Goal: Transaction & Acquisition: Purchase product/service

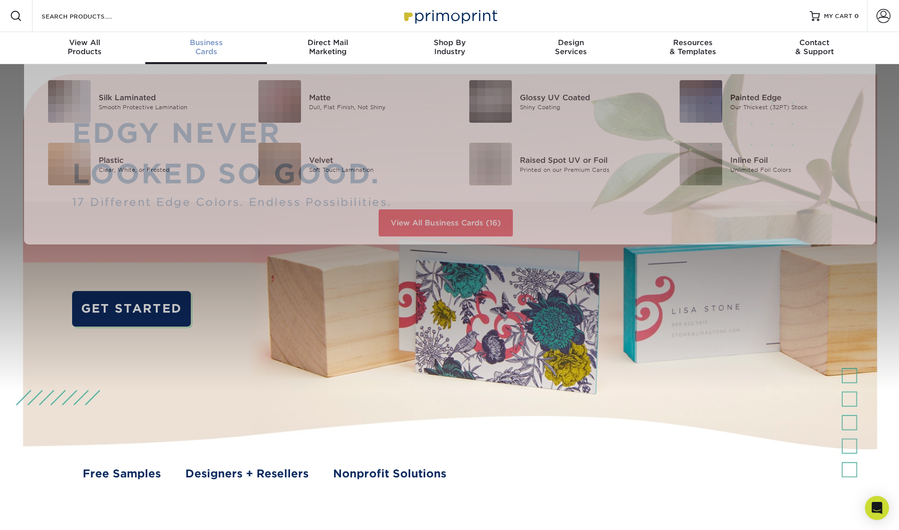
click at [211, 45] on span "Business" at bounding box center [206, 42] width 122 height 9
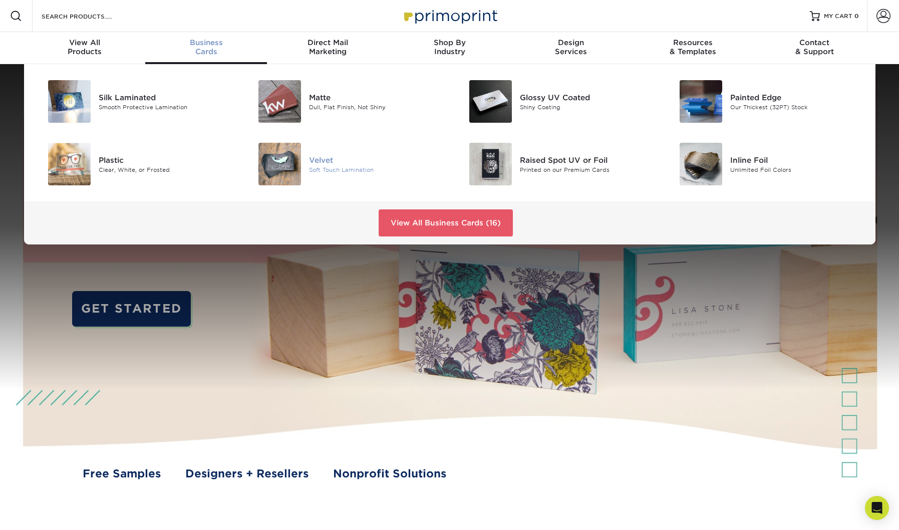
click at [283, 159] on img at bounding box center [279, 164] width 43 height 43
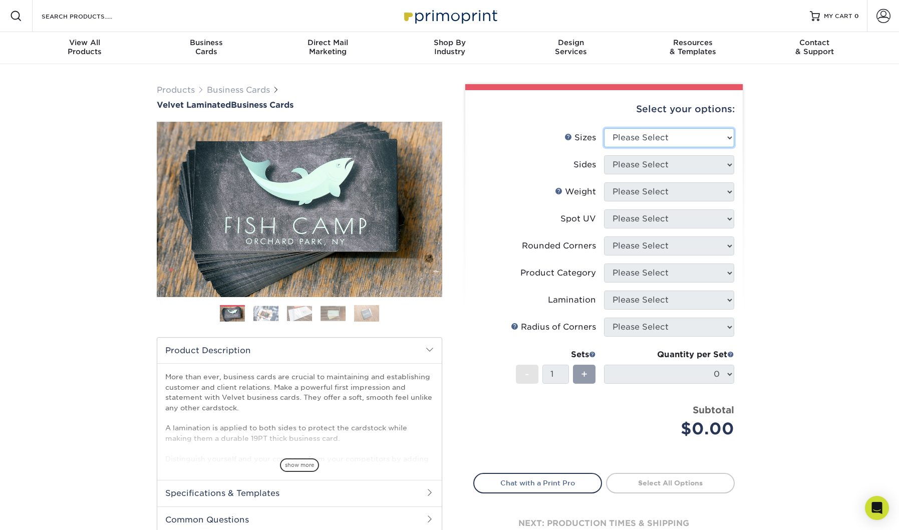
click at [639, 134] on select "Please Select 1.5" x 3.5" - Mini 1.75" x 3.5" - Mini 2" x 2" - Square 2" x 3" -…" at bounding box center [669, 137] width 130 height 19
select select "2.00x3.50"
click at [604, 128] on select "Please Select 1.5" x 3.5" - Mini 1.75" x 3.5" - Mini 2" x 2" - Square 2" x 3" -…" at bounding box center [669, 137] width 130 height 19
click at [629, 167] on select "Please Select Print Both Sides Print Front Only" at bounding box center [669, 164] width 130 height 19
select select "13abbda7-1d64-4f25-8bb2-c179b224825d"
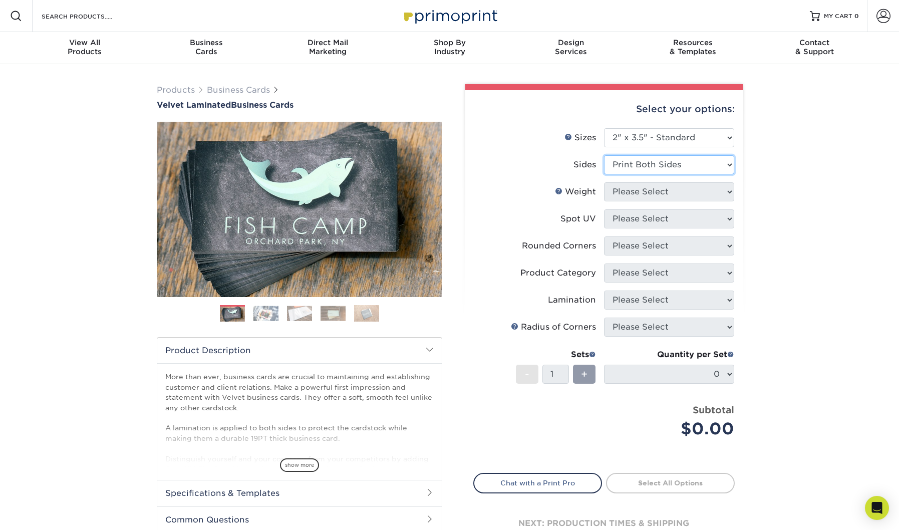
click at [604, 155] on select "Please Select Print Both Sides Print Front Only" at bounding box center [669, 164] width 130 height 19
click at [629, 193] on select "Please Select 16PT" at bounding box center [669, 191] width 130 height 19
select select "16PT"
click at [604, 182] on select "Please Select 16PT" at bounding box center [669, 191] width 130 height 19
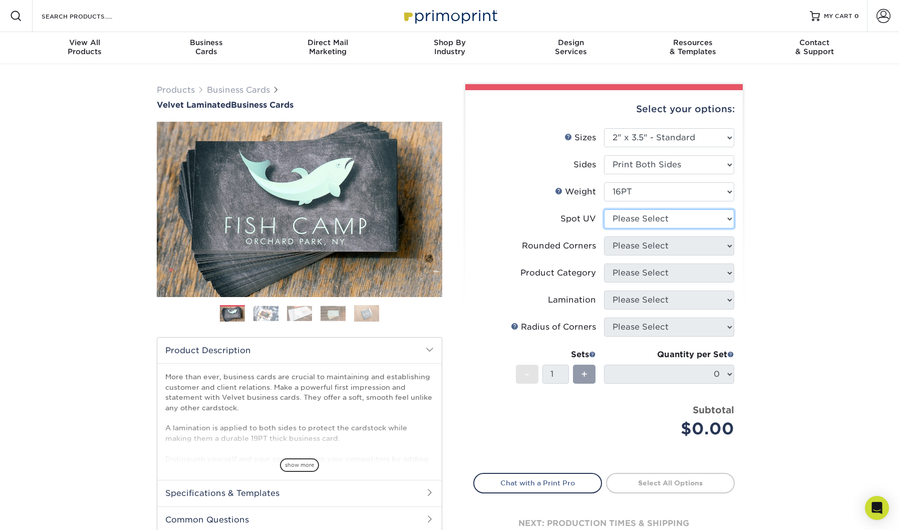
click at [631, 220] on select "Please Select No Spot UV Front and Back (Both Sides) Front Only Back Only" at bounding box center [669, 218] width 130 height 19
select select "2"
click at [604, 209] on select "Please Select No Spot UV Front and Back (Both Sides) Front Only Back Only" at bounding box center [669, 218] width 130 height 19
click at [624, 246] on select "Please Select Yes - Round 2 Corners Yes - Round 4 Corners No" at bounding box center [669, 245] width 130 height 19
select select "0"
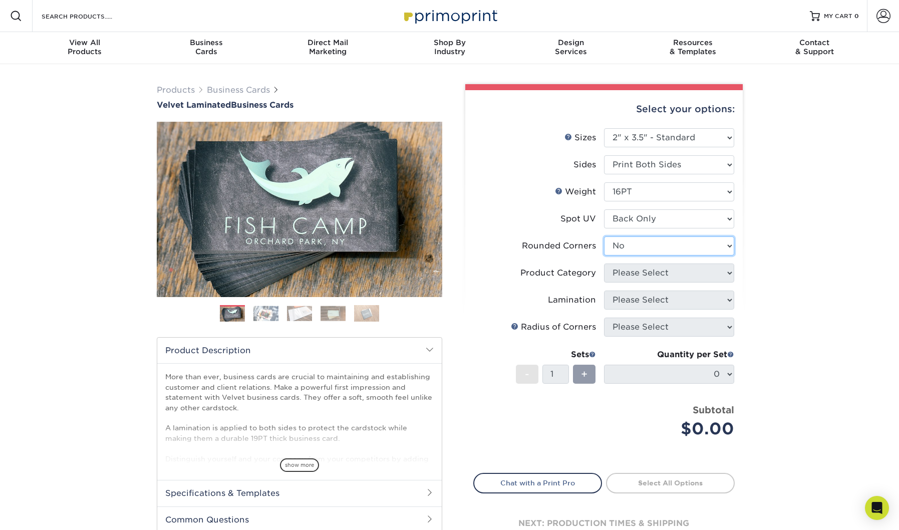
click at [604, 236] on select "Please Select Yes - Round 2 Corners Yes - Round 4 Corners No" at bounding box center [669, 245] width 130 height 19
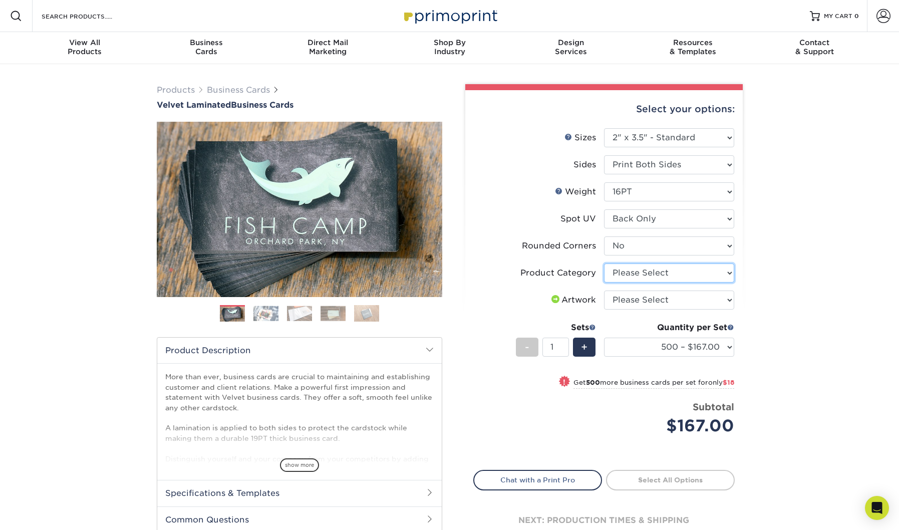
click at [627, 275] on select "Please Select Business Cards" at bounding box center [669, 272] width 130 height 19
select select "3b5148f1-0588-4f88-a218-97bcfdce65c1"
click at [604, 263] on select "Please Select Business Cards" at bounding box center [669, 272] width 130 height 19
click at [622, 299] on select "Please Select I will upload files I need a design - $100" at bounding box center [669, 300] width 130 height 19
select select "upload"
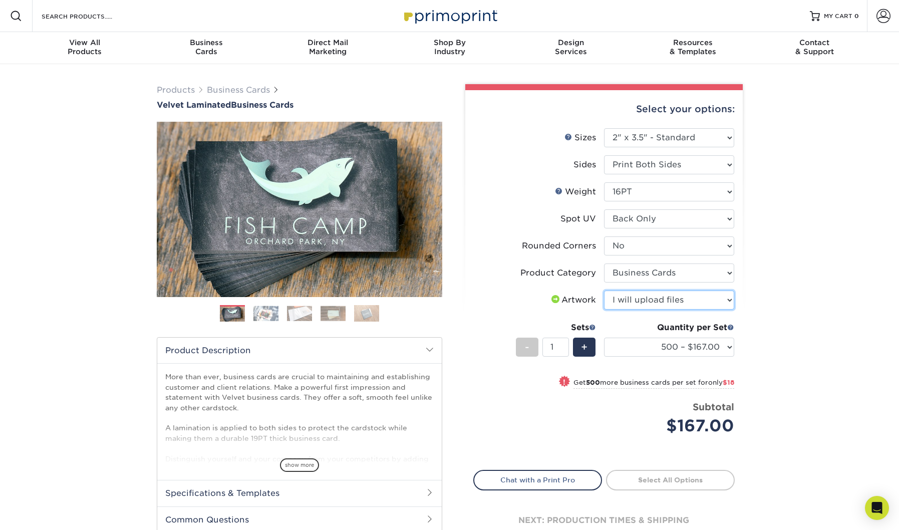
click at [604, 291] on select "Please Select I will upload files I need a design - $100" at bounding box center [669, 300] width 130 height 19
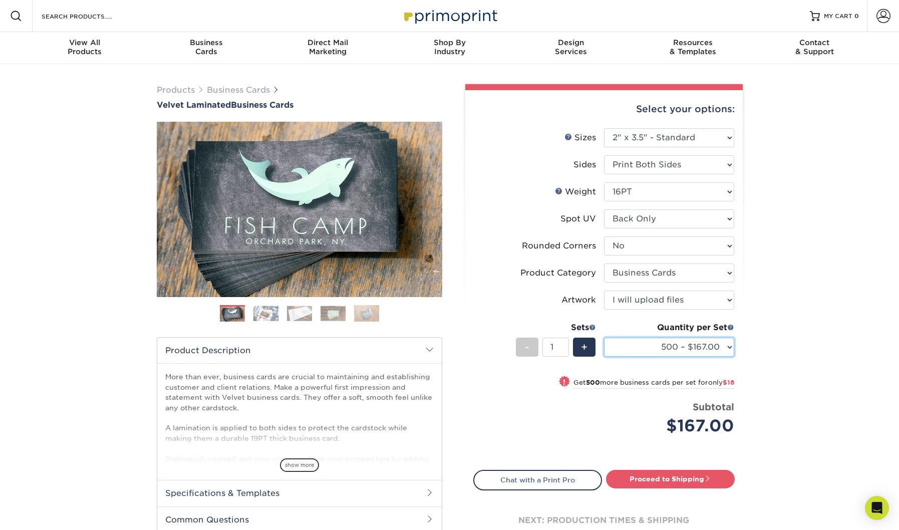
click at [653, 347] on select "500 – $167.00 1000 – $185.00 2500 – $439.00 5000 – $733.00 10000 – $1307.00" at bounding box center [669, 347] width 130 height 19
click at [264, 316] on img at bounding box center [265, 314] width 25 height 16
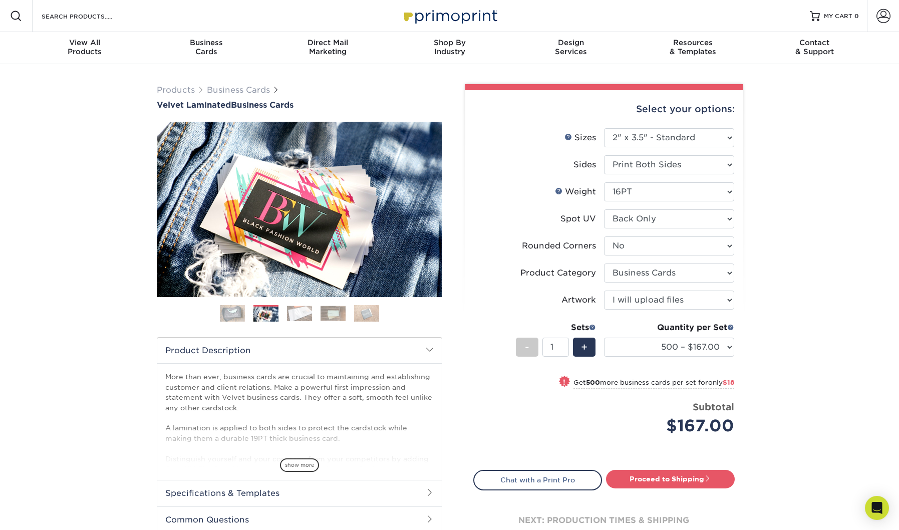
click at [290, 316] on img at bounding box center [299, 314] width 25 height 16
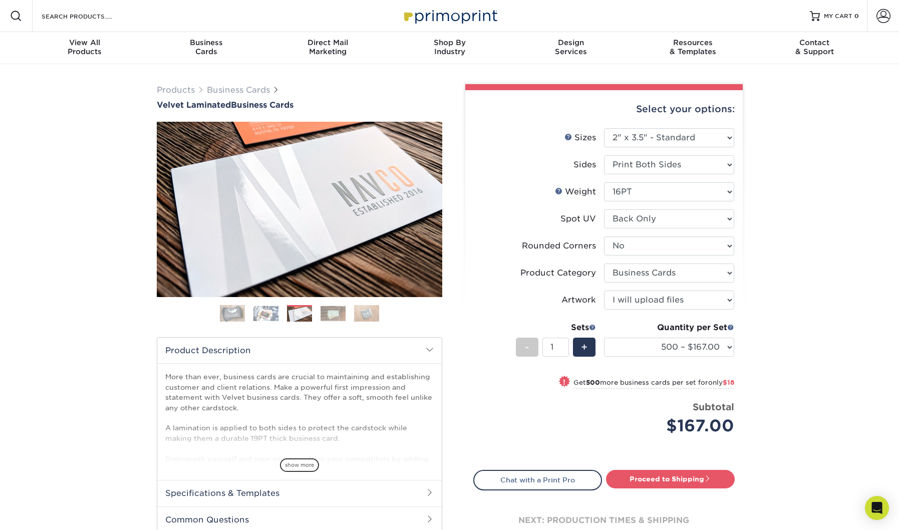
click at [308, 316] on img at bounding box center [299, 315] width 25 height 16
click at [327, 315] on img at bounding box center [333, 314] width 25 height 16
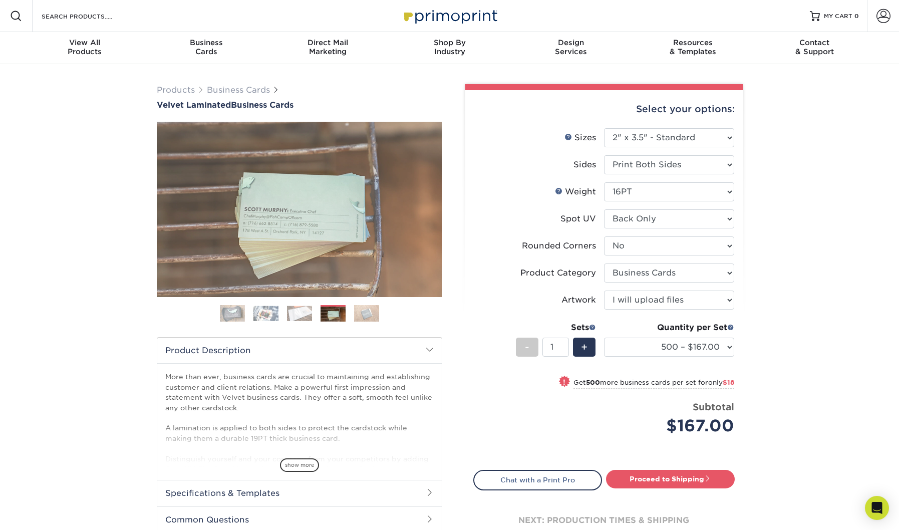
click at [356, 314] on img at bounding box center [366, 314] width 25 height 18
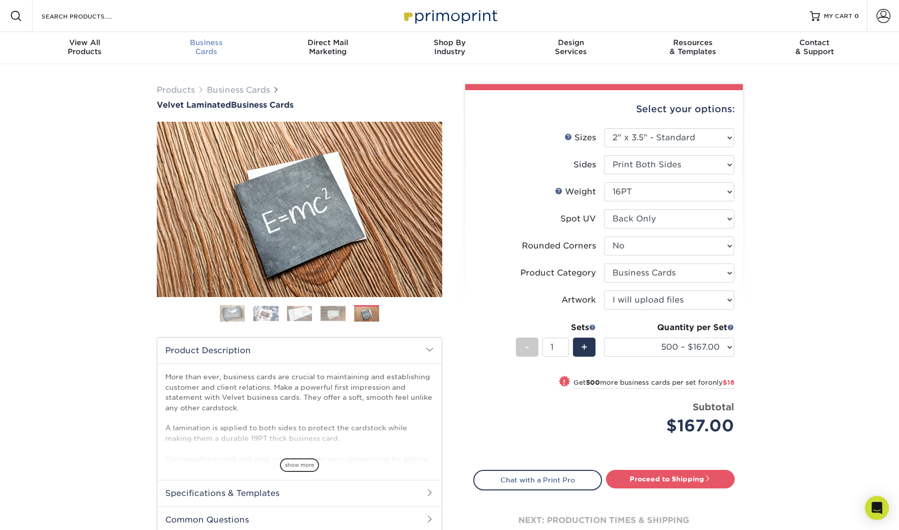
click at [208, 45] on span "Business" at bounding box center [206, 42] width 122 height 9
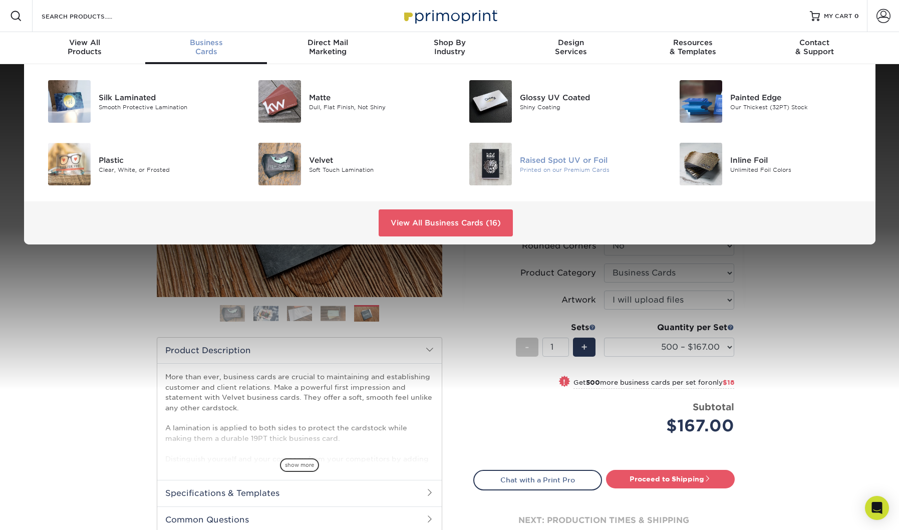
click at [490, 159] on img at bounding box center [490, 164] width 43 height 43
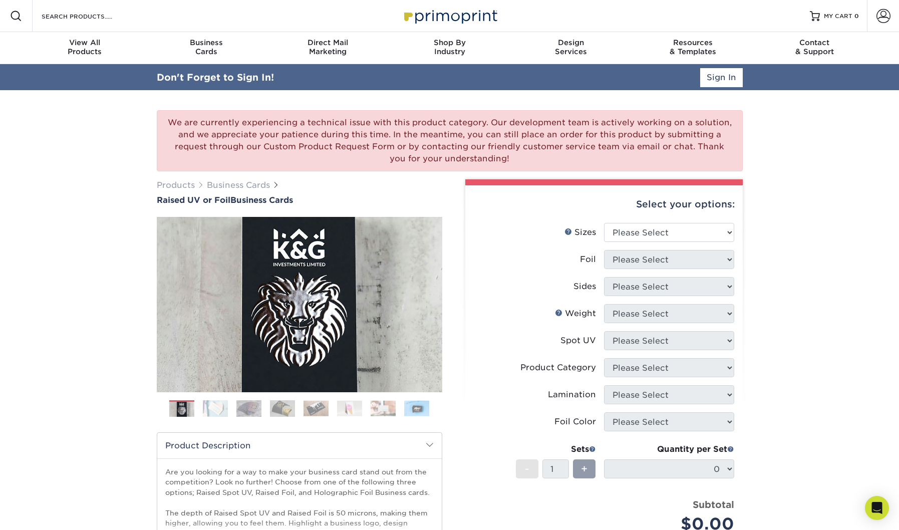
click at [632, 206] on div "Select your options:" at bounding box center [603, 204] width 261 height 38
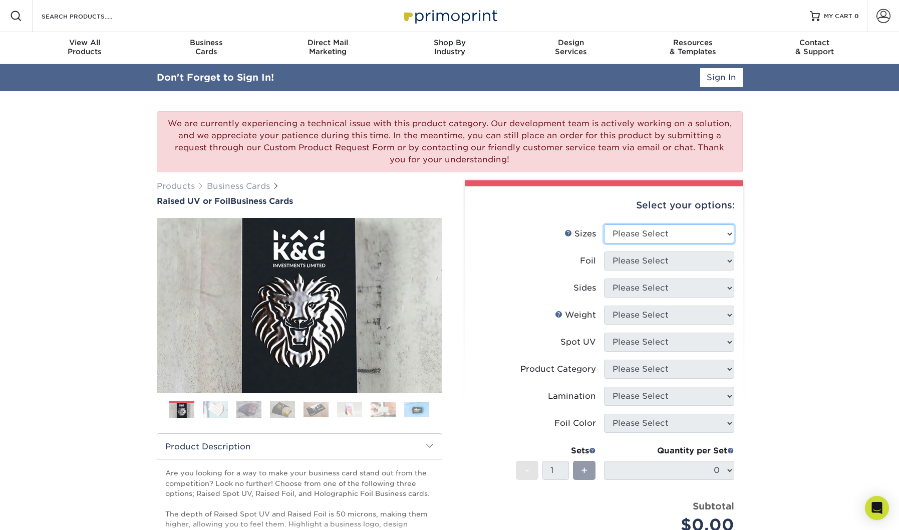
click at [629, 230] on select "Please Select 2" x 3.5" - Standard" at bounding box center [669, 233] width 130 height 19
select select "2.00x3.50"
click at [604, 224] on select "Please Select 2" x 3.5" - Standard" at bounding box center [669, 233] width 130 height 19
click at [624, 262] on select "Please Select No Yes" at bounding box center [669, 260] width 130 height 19
select select "1"
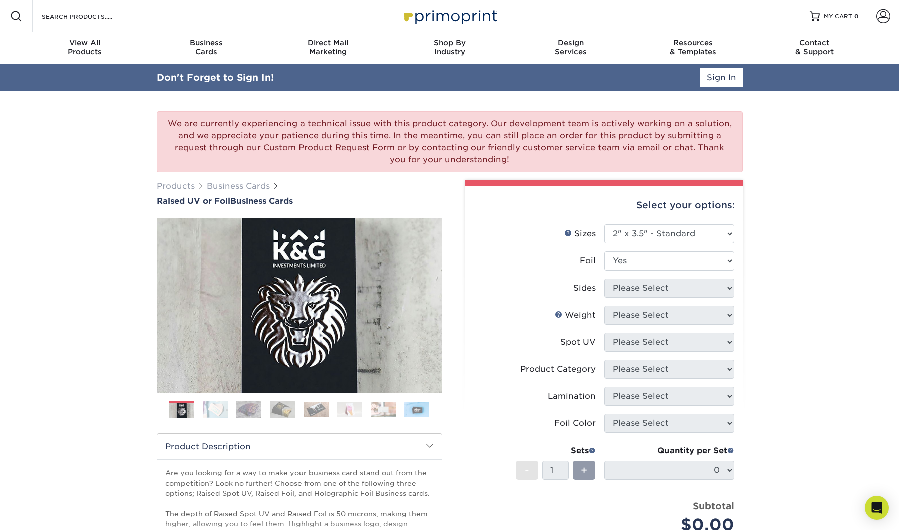
click at [604, 251] on select "Please Select No Yes" at bounding box center [669, 260] width 130 height 19
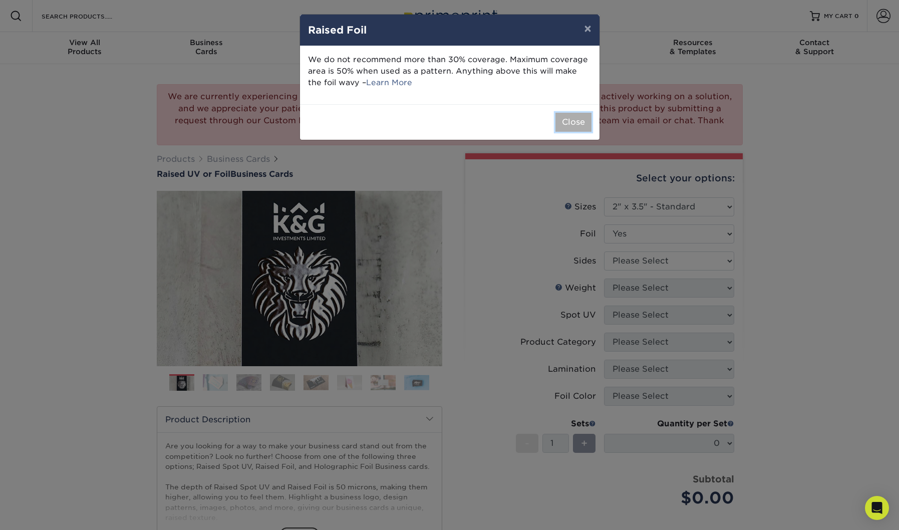
click at [571, 127] on button "Close" at bounding box center [574, 122] width 36 height 19
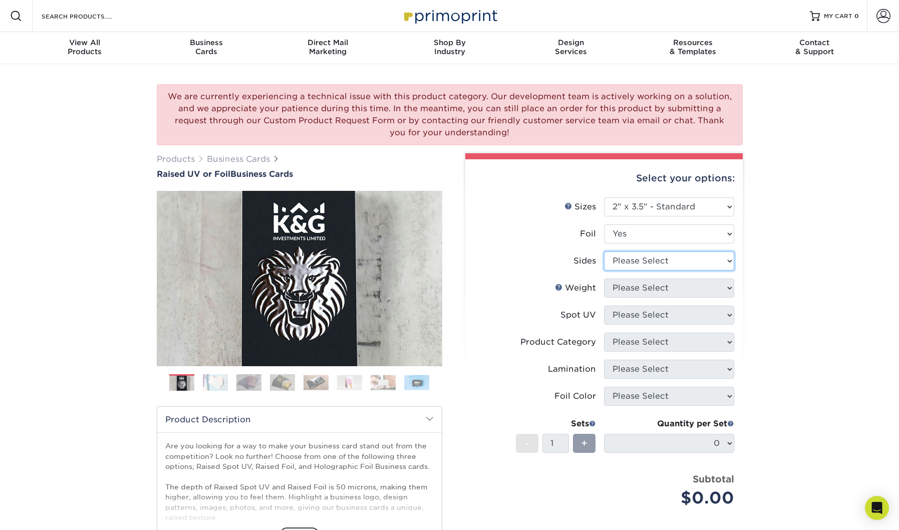
click at [618, 258] on select "Please Select Print Both Sides - Foil Both Sides Print Both Sides - Foil Front …" at bounding box center [669, 260] width 130 height 19
select select "e9e9dfb3-fba1-4d60-972c-fd9ca5904d33"
click at [604, 251] on select "Please Select Print Both Sides - Foil Both Sides Print Both Sides - Foil Front …" at bounding box center [669, 260] width 130 height 19
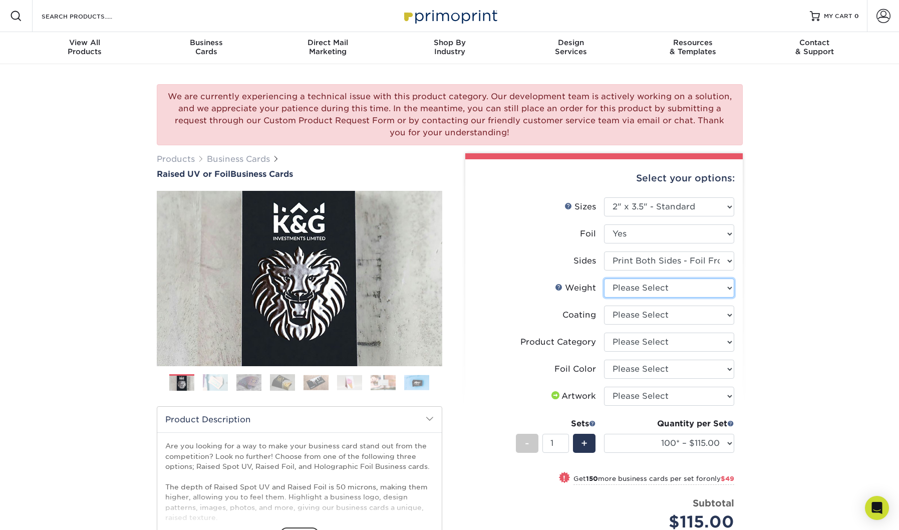
click at [626, 290] on select "Please Select 16PT" at bounding box center [669, 288] width 130 height 19
select select "16PT"
click at [604, 279] on select "Please Select 16PT" at bounding box center [669, 288] width 130 height 19
click at [629, 314] on select at bounding box center [669, 315] width 130 height 19
click at [634, 341] on select "Please Select Business Cards" at bounding box center [669, 342] width 130 height 19
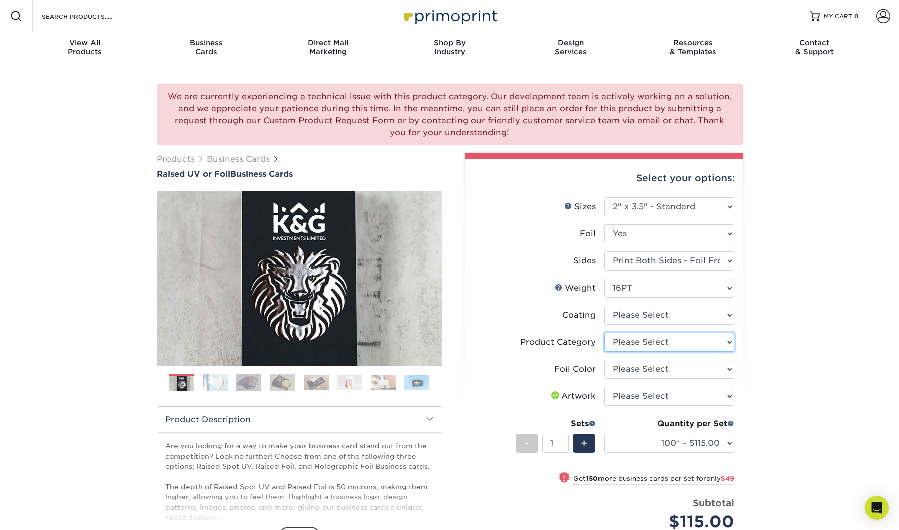
select select "3b5148f1-0588-4f88-a218-97bcfdce65c1"
click at [604, 333] on select "Please Select Business Cards" at bounding box center [669, 342] width 130 height 19
click at [630, 368] on select "Please Select Silver Foil Gold Foil Holographic Foil" at bounding box center [669, 369] width 130 height 19
select select "a834dd52-fe06-4ed6-9a86-5bd3c2d02515"
click at [604, 360] on select "Please Select Silver Foil Gold Foil Holographic Foil" at bounding box center [669, 369] width 130 height 19
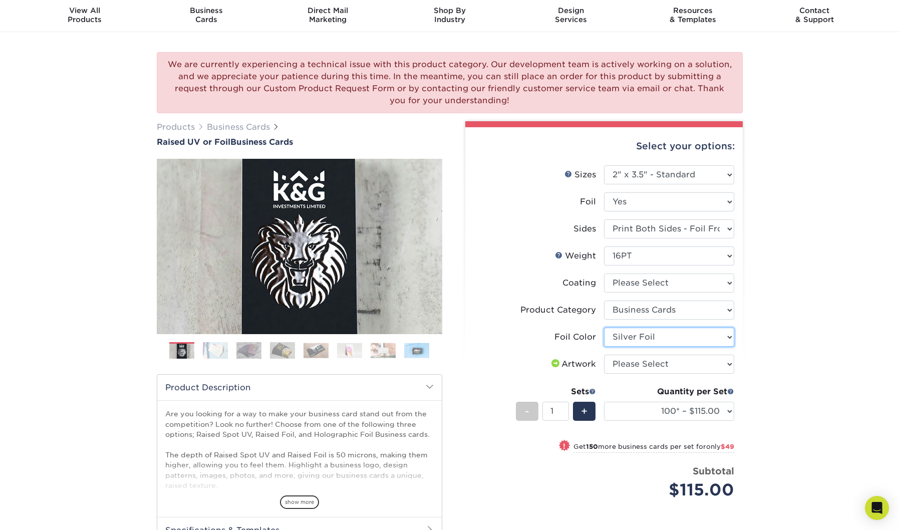
scroll to position [42, 0]
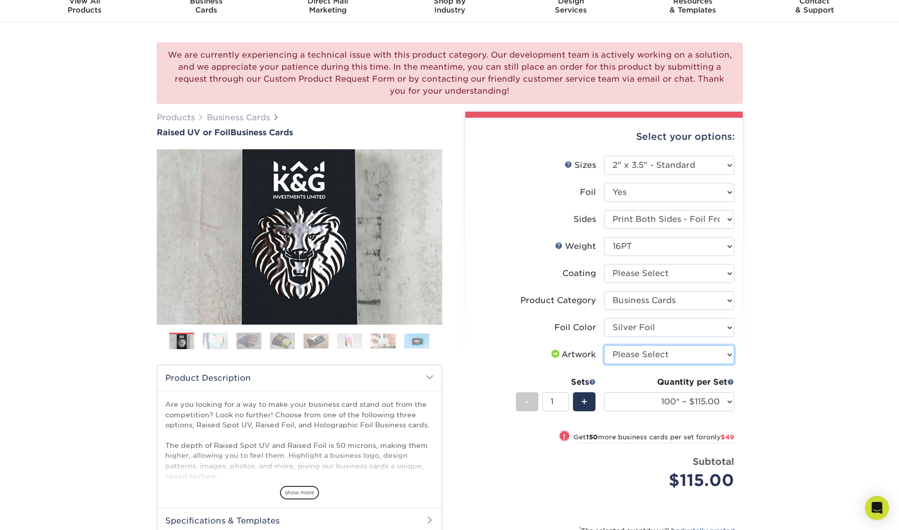
click at [626, 354] on select "Please Select I will upload files I need a design - $100" at bounding box center [669, 354] width 130 height 19
select select "upload"
click at [604, 345] on select "Please Select I will upload files I need a design - $100" at bounding box center [669, 354] width 130 height 19
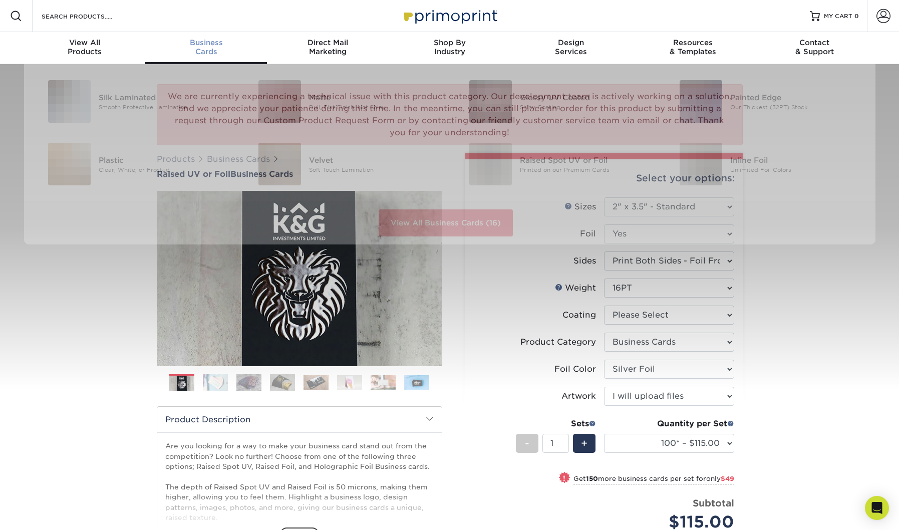
click at [199, 45] on span "Business" at bounding box center [206, 42] width 122 height 9
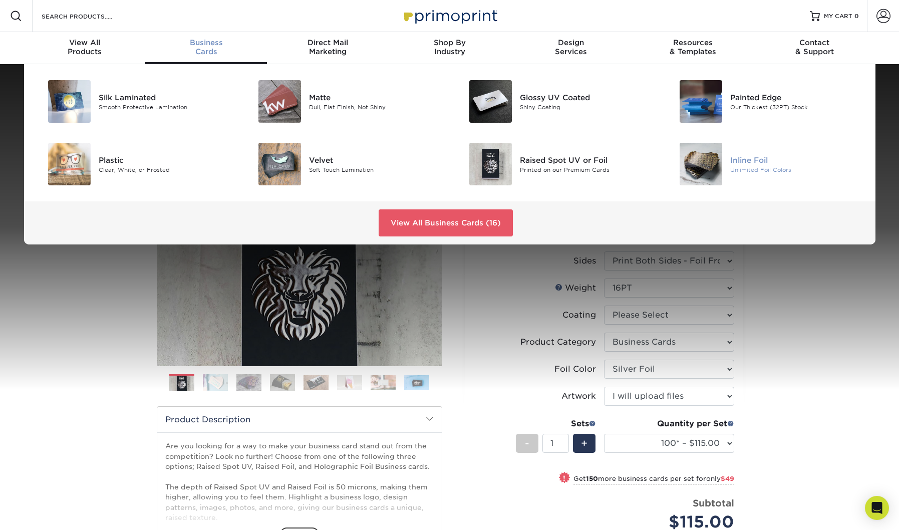
click at [697, 165] on img at bounding box center [701, 164] width 43 height 43
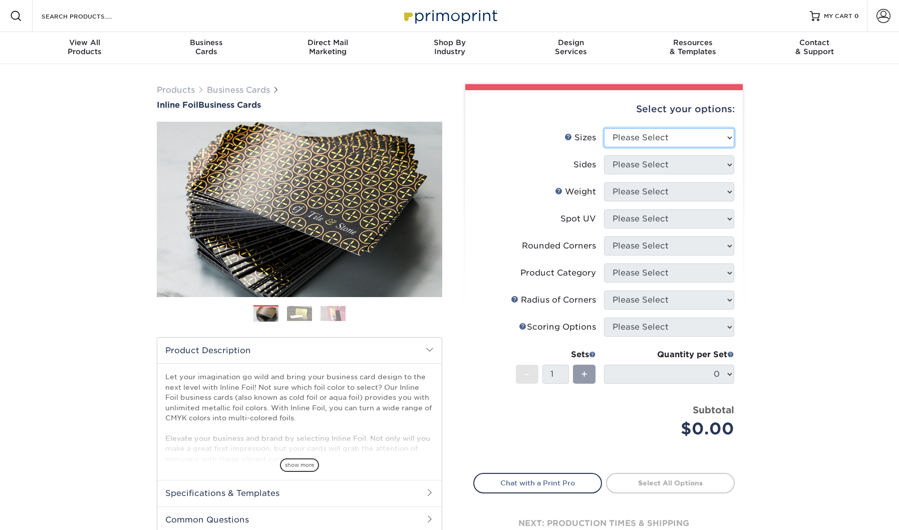
click at [627, 135] on select "Please Select 1.5" x 3.5" - Mini 1.75" x 3.5" - Mini 2" x 2" - Square 2" x 3" -…" at bounding box center [669, 137] width 130 height 19
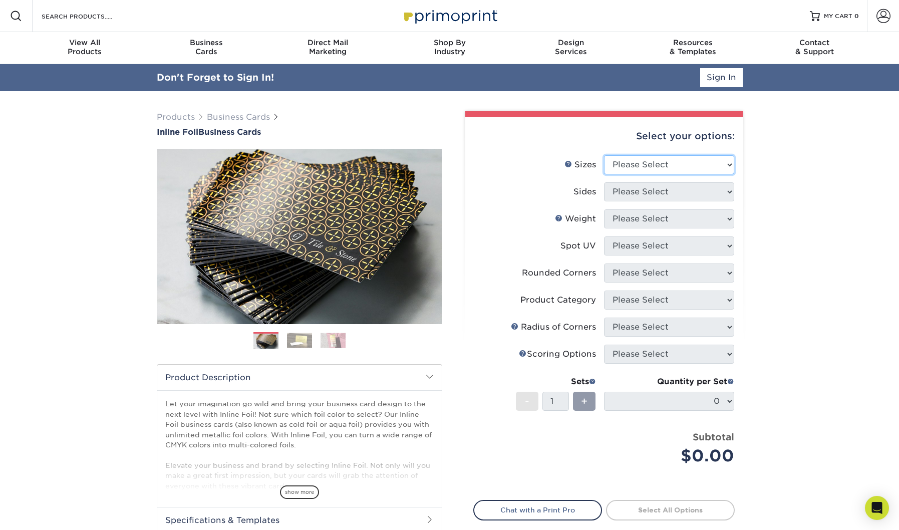
select select "2.00x3.50"
click at [604, 155] on select "Please Select 1.5" x 3.5" - Mini 1.75" x 3.5" - Mini 2" x 2" - Square 2" x 3" -…" at bounding box center [669, 164] width 130 height 19
click at [633, 186] on select "Please Select Print Both Sides - Foil Back Only Print Both Sides - Foil Both Si…" at bounding box center [669, 191] width 130 height 19
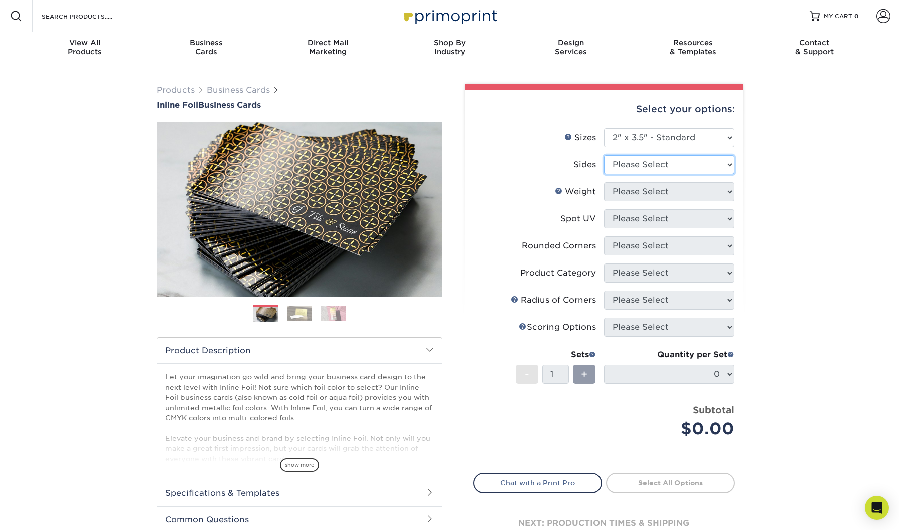
select select "2ba18f74-0f96-487e-8b6e-985b404b3305"
click at [604, 155] on select "Please Select Print Both Sides - Foil Back Only Print Both Sides - Foil Both Si…" at bounding box center [669, 164] width 130 height 19
click at [618, 189] on select "Please Select 16PT" at bounding box center [669, 191] width 130 height 19
select select "16PT"
click at [604, 182] on select "Please Select 16PT" at bounding box center [669, 191] width 130 height 19
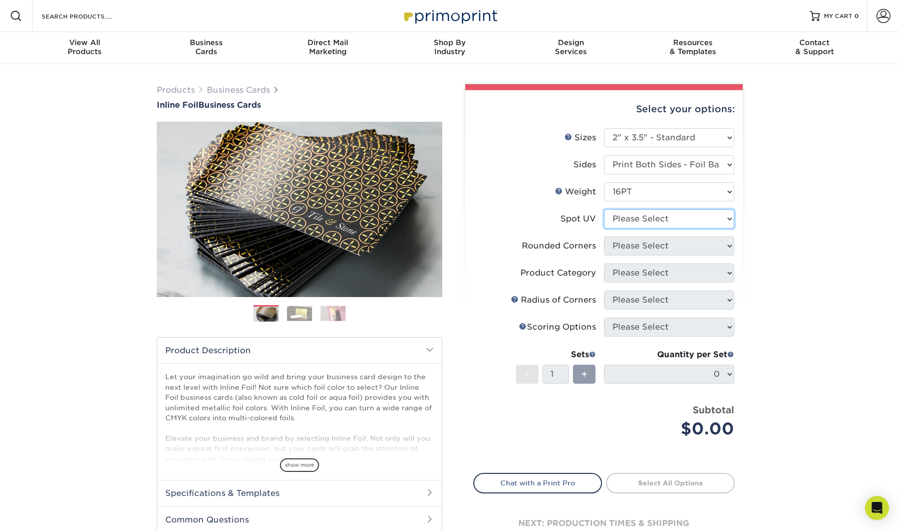
click at [627, 218] on select "Please Select No Spot UV Front and Back (Both Sides) Front Only Back Only" at bounding box center [669, 218] width 130 height 19
click at [629, 162] on select "Please Select Print Both Sides - Foil Back Only Print Both Sides - Foil Both Si…" at bounding box center [669, 164] width 130 height 19
click at [621, 216] on select "Please Select No Spot UV Front and Back (Both Sides) Front Only Back Only" at bounding box center [669, 218] width 130 height 19
select select "1"
click at [604, 209] on select "Please Select No Spot UV Front and Back (Both Sides) Front Only Back Only" at bounding box center [669, 218] width 130 height 19
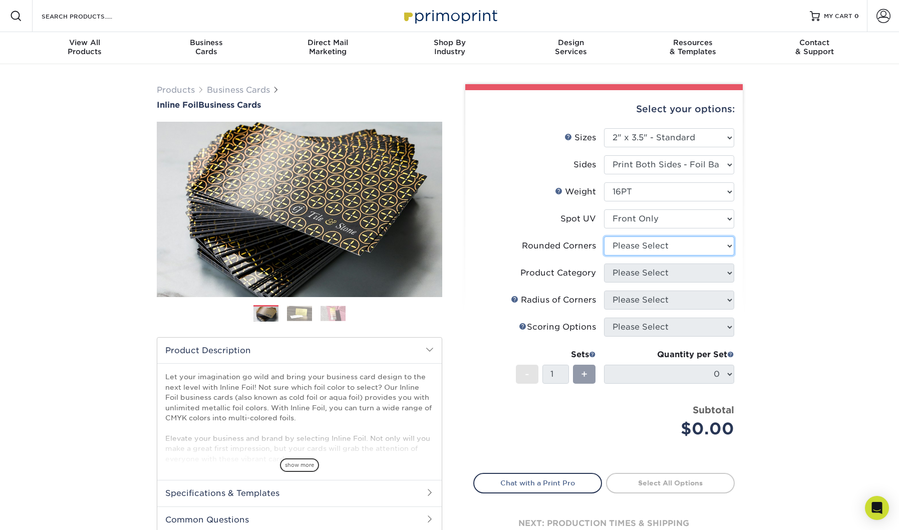
click at [626, 244] on select "Please Select Yes - Round 2 Corners Yes - Round 4 Corners No" at bounding box center [669, 245] width 130 height 19
select select "0"
click at [604, 236] on select "Please Select Yes - Round 2 Corners Yes - Round 4 Corners No" at bounding box center [669, 245] width 130 height 19
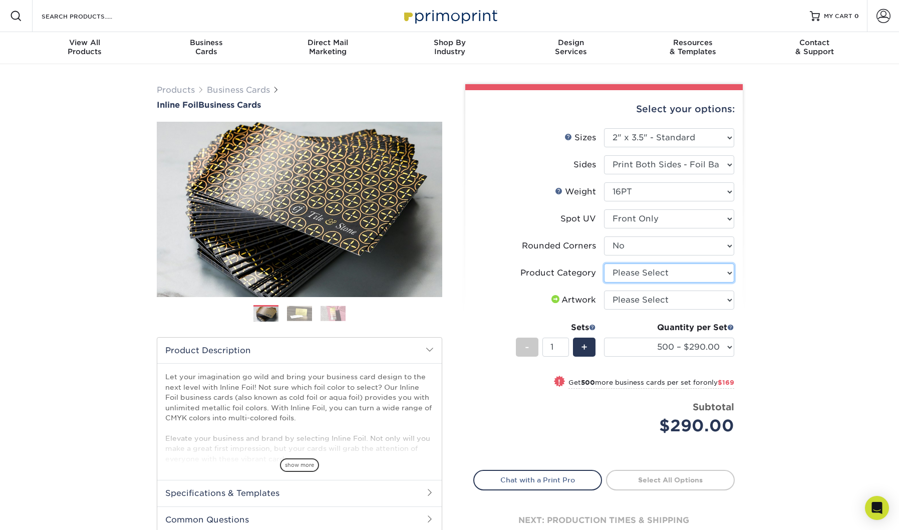
click at [631, 275] on select "Please Select Business Cards" at bounding box center [669, 272] width 130 height 19
click at [297, 313] on img at bounding box center [299, 314] width 25 height 16
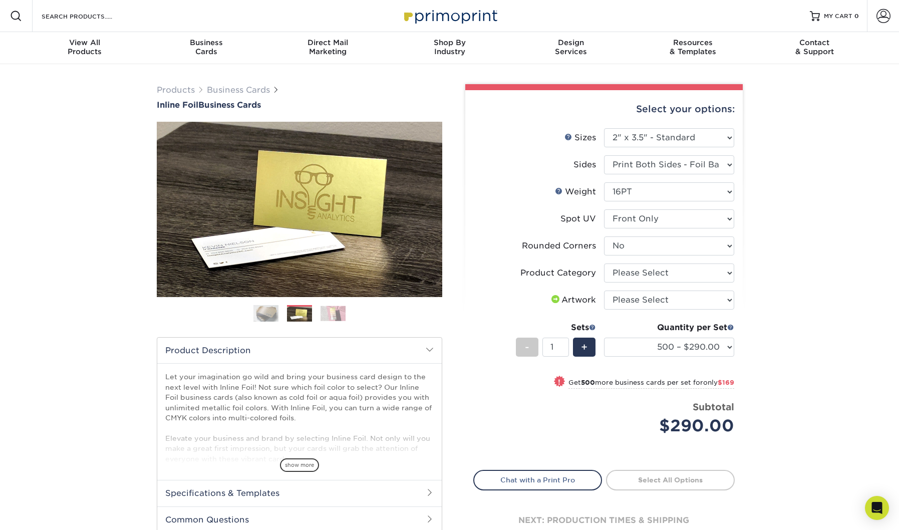
click at [340, 312] on img at bounding box center [333, 314] width 25 height 16
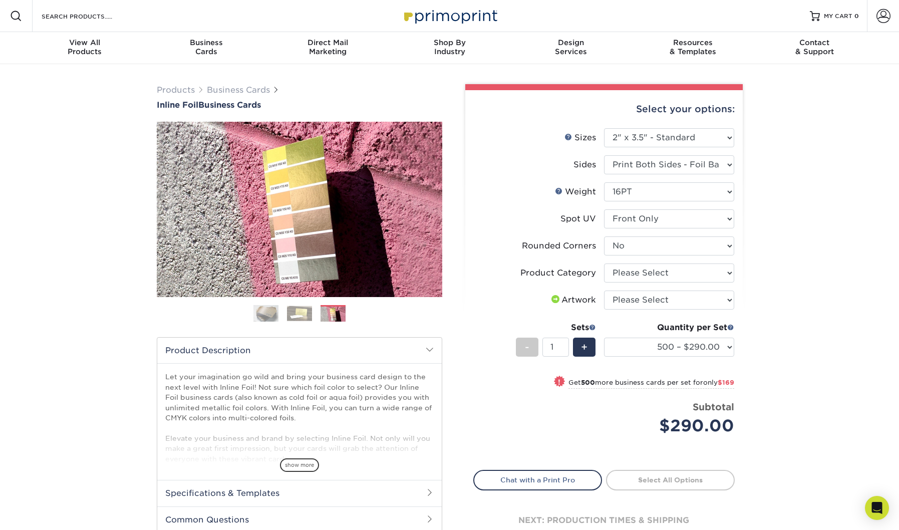
click at [310, 314] on img at bounding box center [299, 314] width 25 height 16
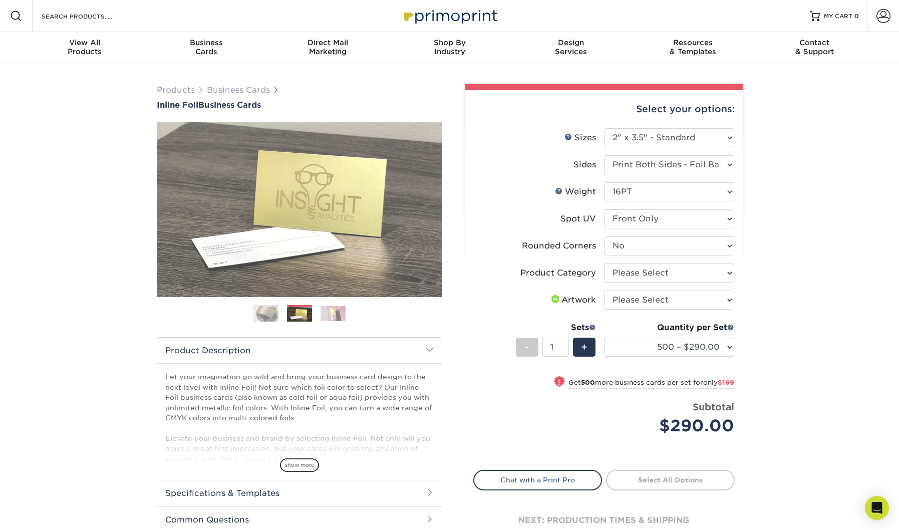
click at [254, 311] on img at bounding box center [265, 313] width 25 height 25
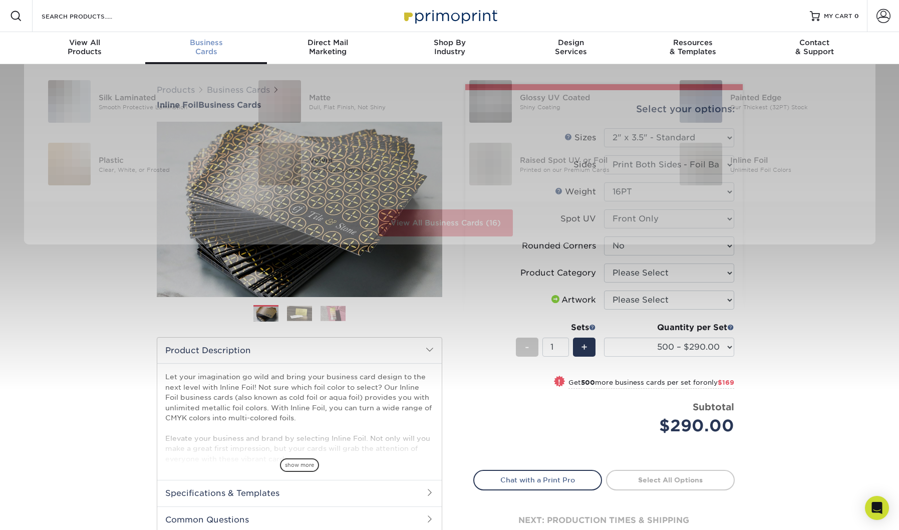
click at [214, 46] on span "Business" at bounding box center [206, 42] width 122 height 9
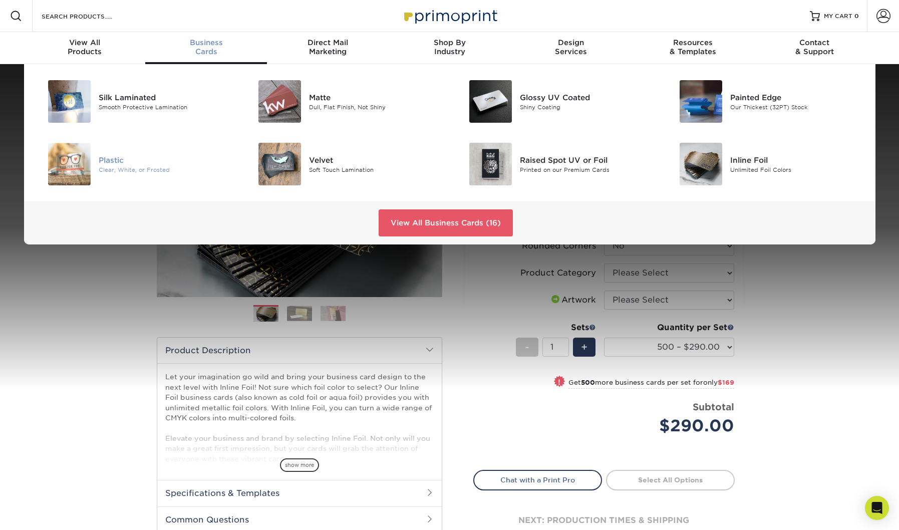
click at [125, 169] on div "Clear, White, or Frosted" at bounding box center [165, 169] width 133 height 9
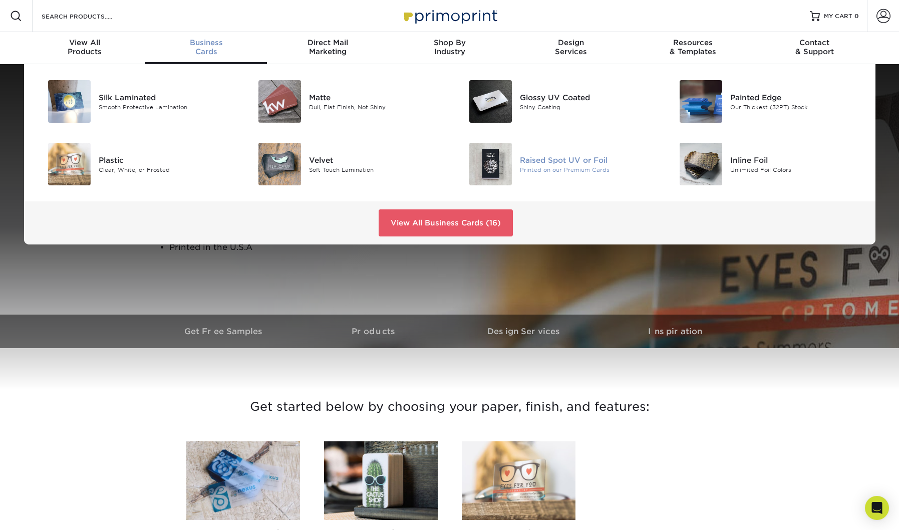
click at [538, 163] on div "Raised Spot UV or Foil" at bounding box center [586, 159] width 133 height 11
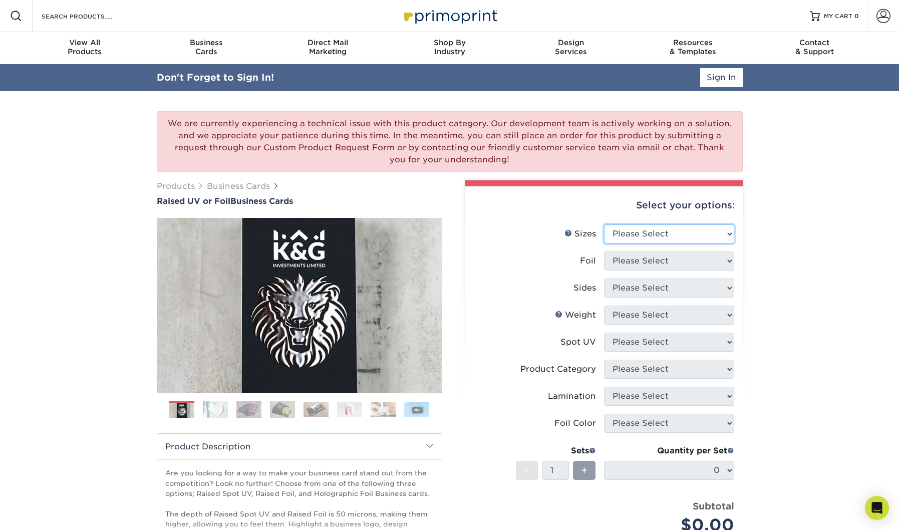
click at [636, 230] on select "Please Select 2" x 3.5" - Standard" at bounding box center [669, 233] width 130 height 19
select select "2.00x3.50"
click at [604, 224] on select "Please Select 2" x 3.5" - Standard" at bounding box center [669, 233] width 130 height 19
click at [630, 263] on select "Please Select No Yes" at bounding box center [669, 260] width 130 height 19
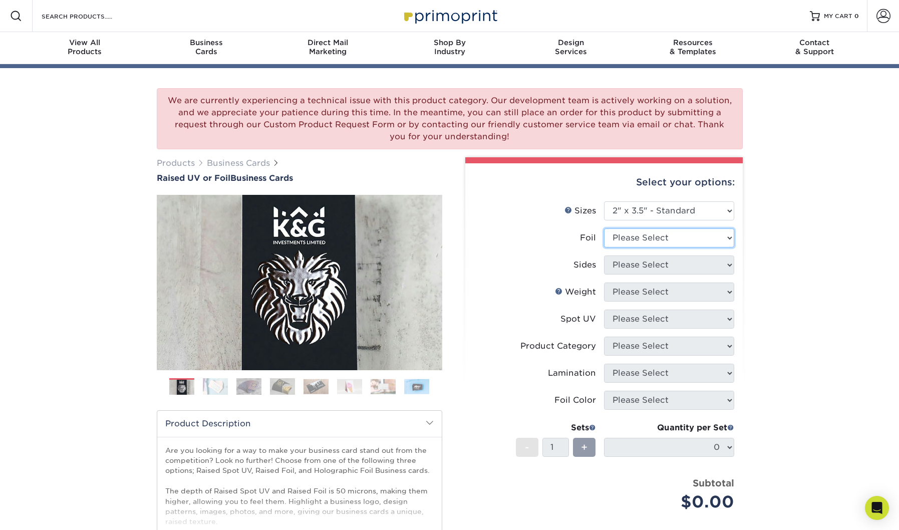
select select "0"
click at [604, 228] on select "Please Select No Yes" at bounding box center [669, 237] width 130 height 19
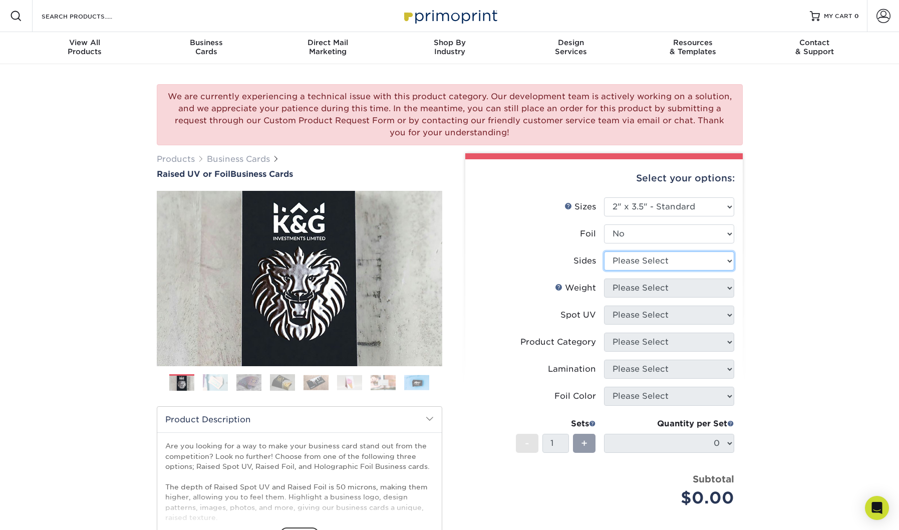
click at [628, 262] on select "Please Select Print Both Sides Print Front Only" at bounding box center [669, 260] width 130 height 19
select select "13abbda7-1d64-4f25-8bb2-c179b224825d"
click at [604, 251] on select "Please Select Print Both Sides Print Front Only" at bounding box center [669, 260] width 130 height 19
click at [629, 289] on select "Please Select 16PT" at bounding box center [669, 288] width 130 height 19
select select "16PT"
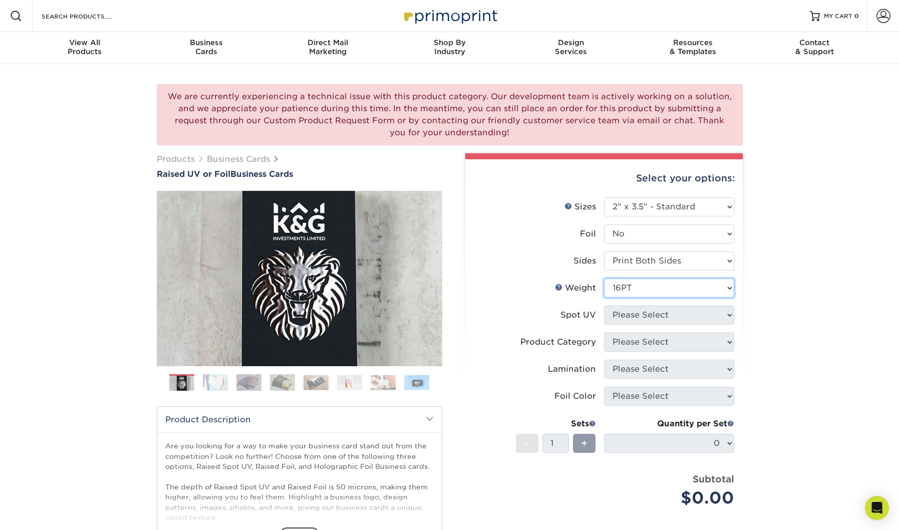
click at [604, 279] on select "Please Select 16PT" at bounding box center [669, 288] width 130 height 19
click at [627, 315] on select "Please Select No Spot UV Front Only" at bounding box center [669, 315] width 130 height 19
select select "1"
click at [604, 306] on select "Please Select No Spot UV Front Only" at bounding box center [669, 315] width 130 height 19
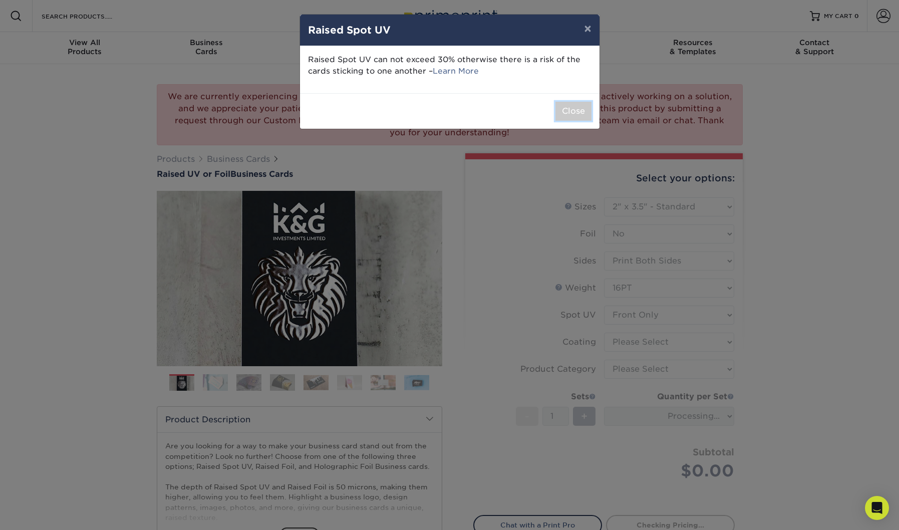
drag, startPoint x: 572, startPoint y: 105, endPoint x: 579, endPoint y: 120, distance: 16.8
click at [572, 105] on button "Close" at bounding box center [574, 111] width 36 height 19
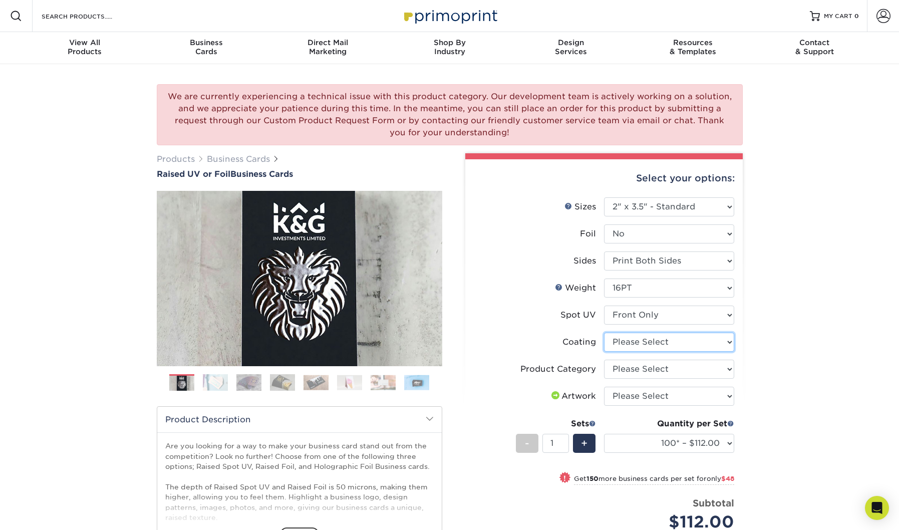
click at [631, 341] on select at bounding box center [669, 342] width 130 height 19
select select "3e7618de-abca-4bda-9f97-8b9129e913d8"
click at [604, 333] on select at bounding box center [669, 342] width 130 height 19
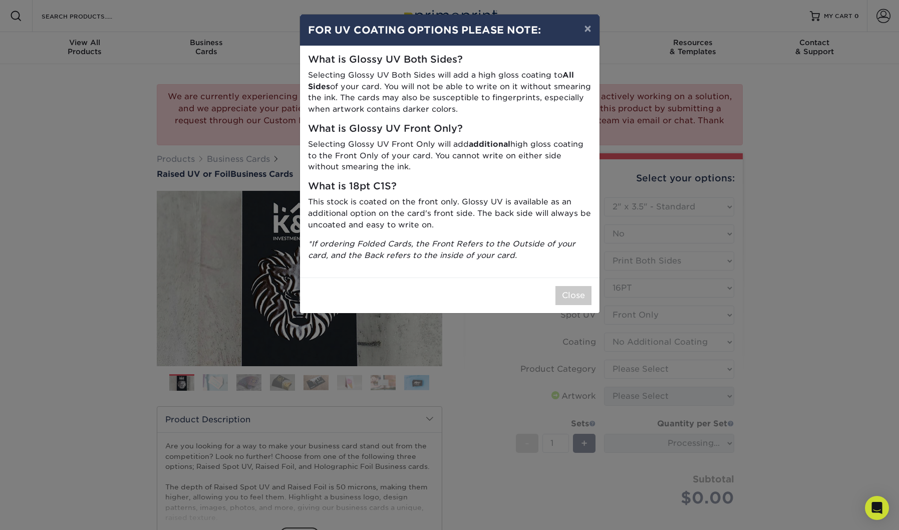
click at [633, 369] on div "× FOR UV COATING OPTIONS PLEASE NOTE: What is Glossy UV Both Sides? Selecting G…" at bounding box center [449, 265] width 899 height 530
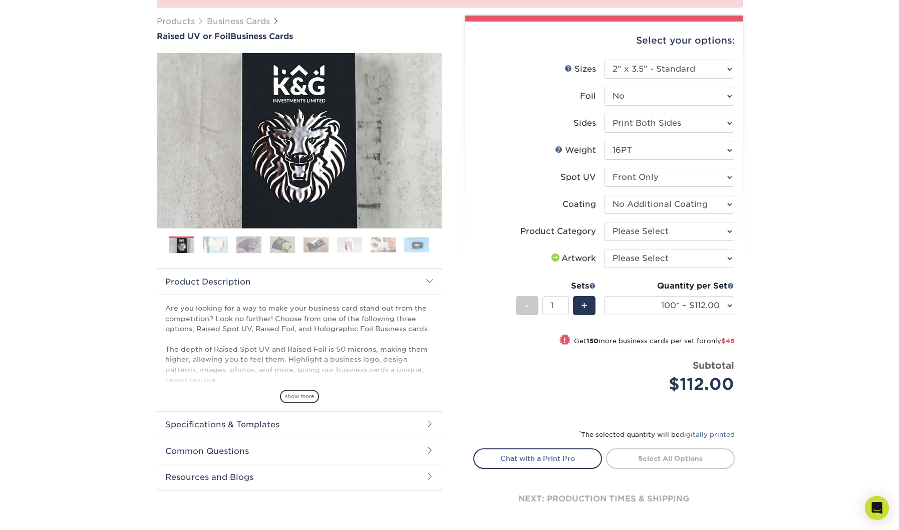
scroll to position [139, 0]
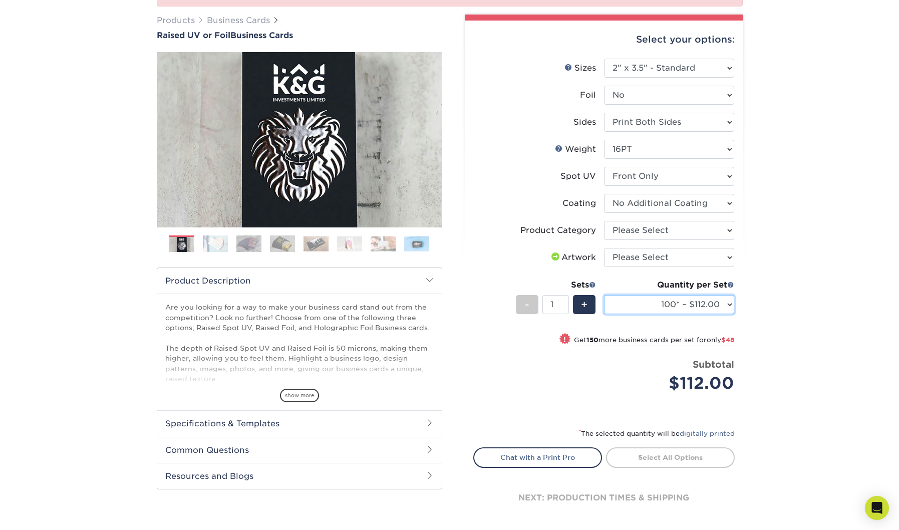
click at [653, 300] on select "100* – $112.00 250* – $160.00 500* – $216.00" at bounding box center [669, 304] width 130 height 19
select select "500* – $216.00"
click at [604, 295] on select "100* – $112.00 250* – $160.00 500* – $216.00" at bounding box center [669, 304] width 130 height 19
